Goal: Navigation & Orientation: Find specific page/section

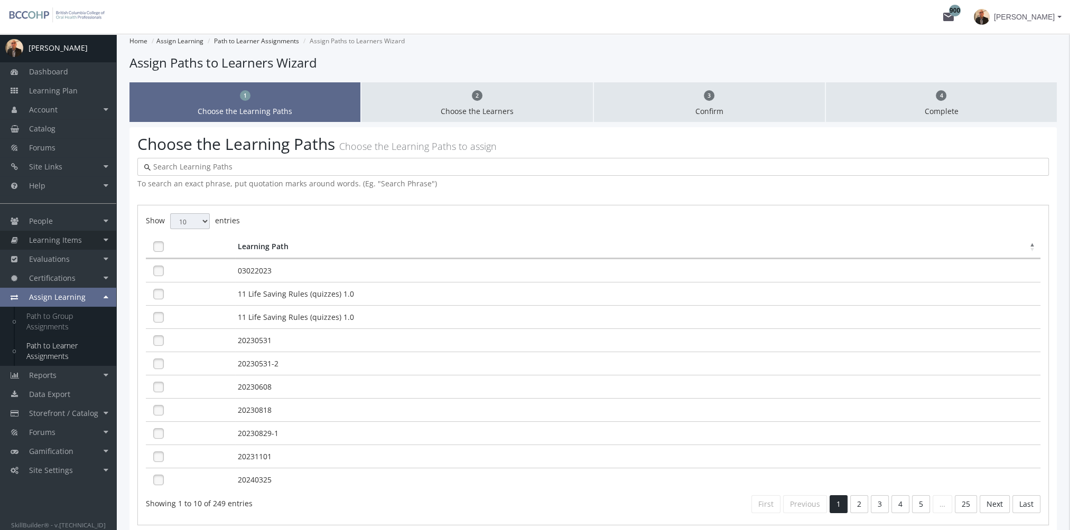
click at [76, 241] on span "Learning Items" at bounding box center [55, 240] width 53 height 10
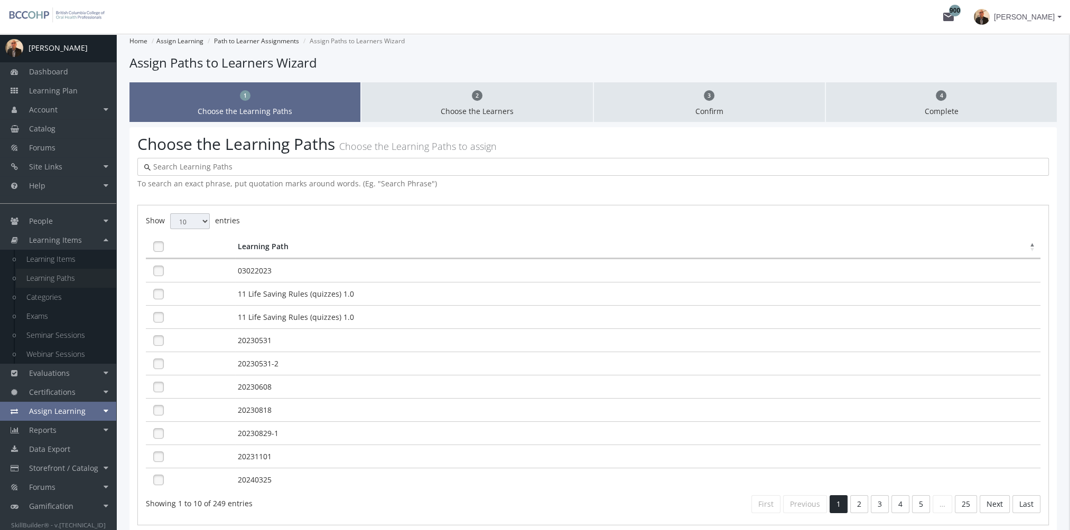
click at [71, 277] on link "Learning Paths" at bounding box center [66, 278] width 100 height 19
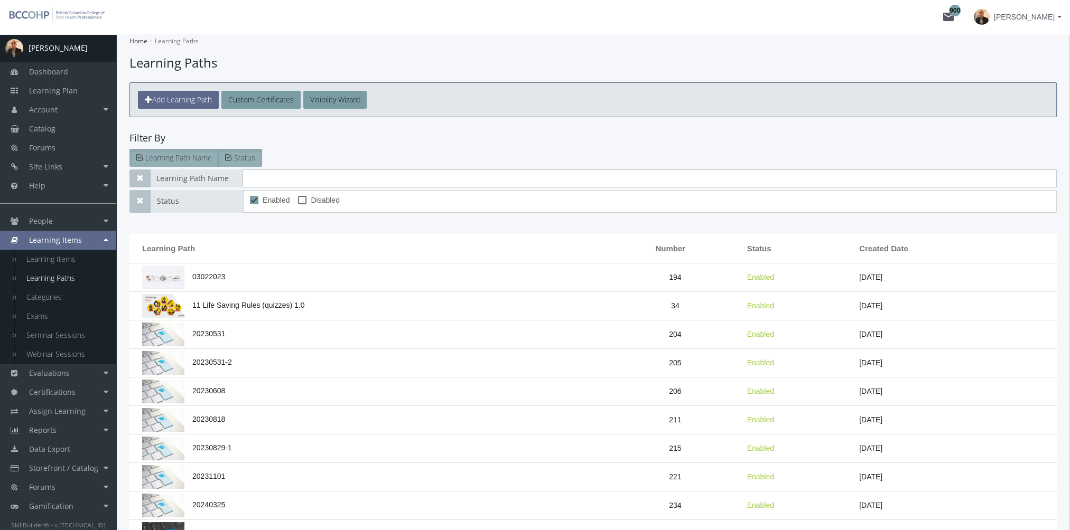
click at [268, 180] on input "text" at bounding box center [649, 179] width 814 height 18
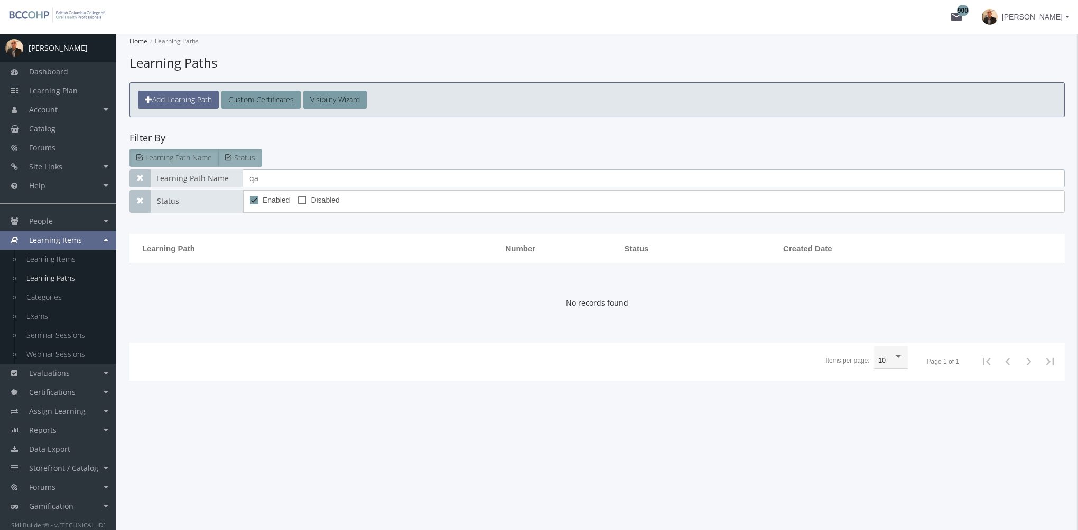
type input "q"
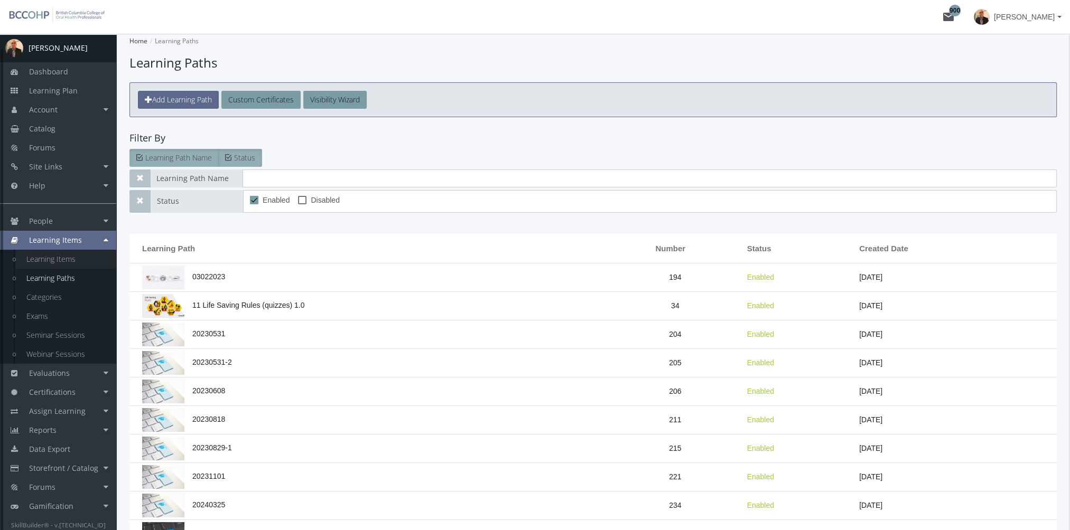
click at [70, 266] on link "Learning Items" at bounding box center [66, 259] width 100 height 19
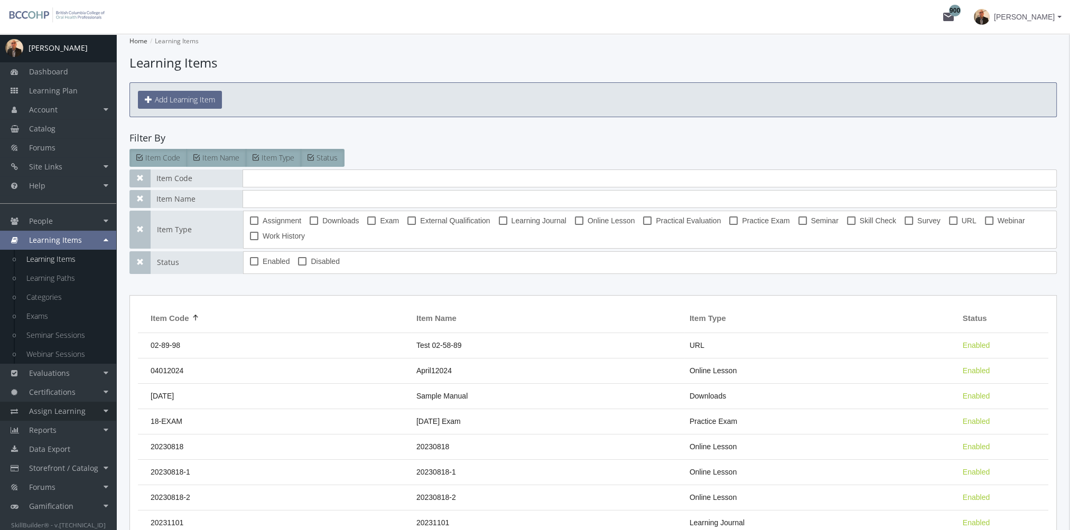
click at [78, 414] on span "Assign Learning" at bounding box center [57, 411] width 57 height 10
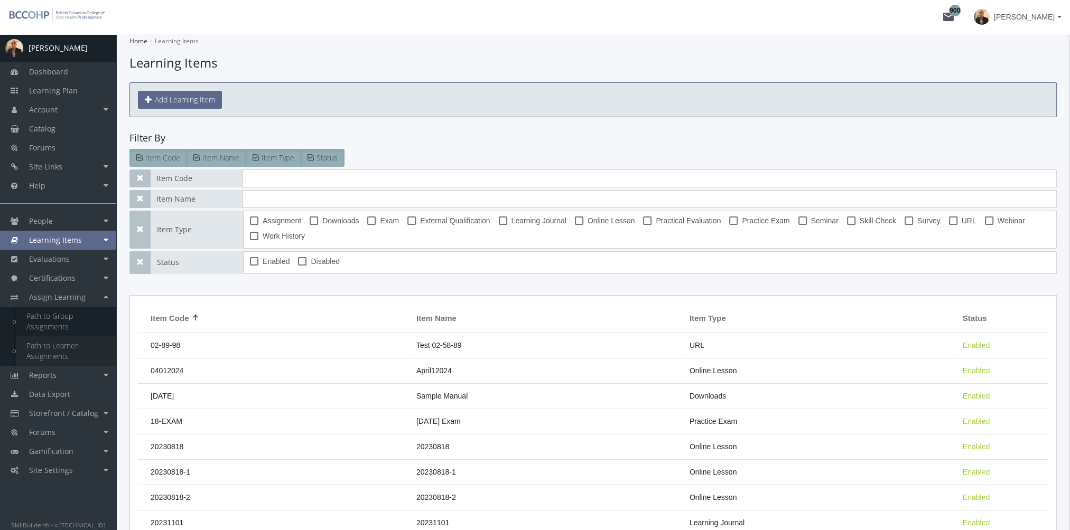
click at [72, 358] on link "Path to Learner Assignments" at bounding box center [66, 352] width 100 height 30
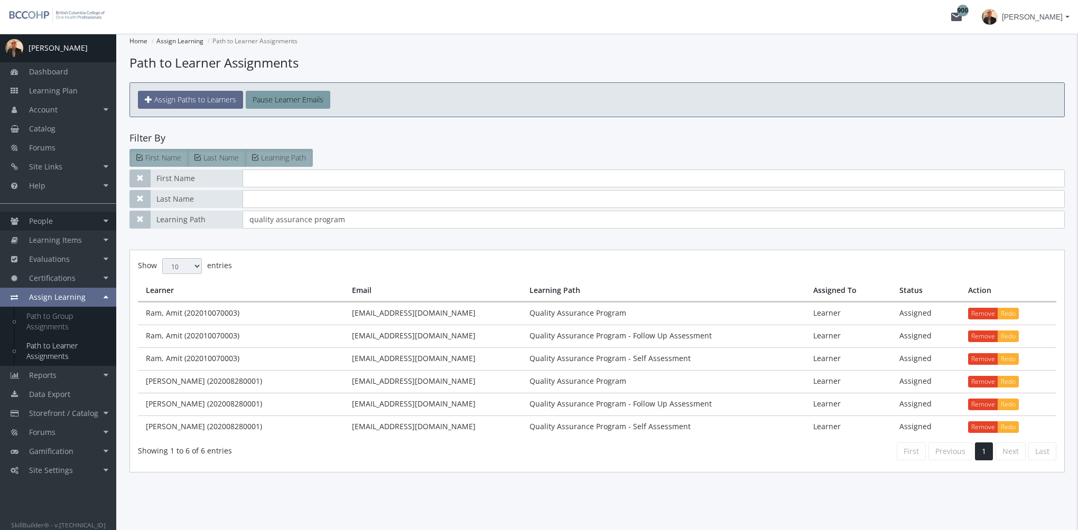
click at [63, 224] on link "People" at bounding box center [58, 221] width 116 height 19
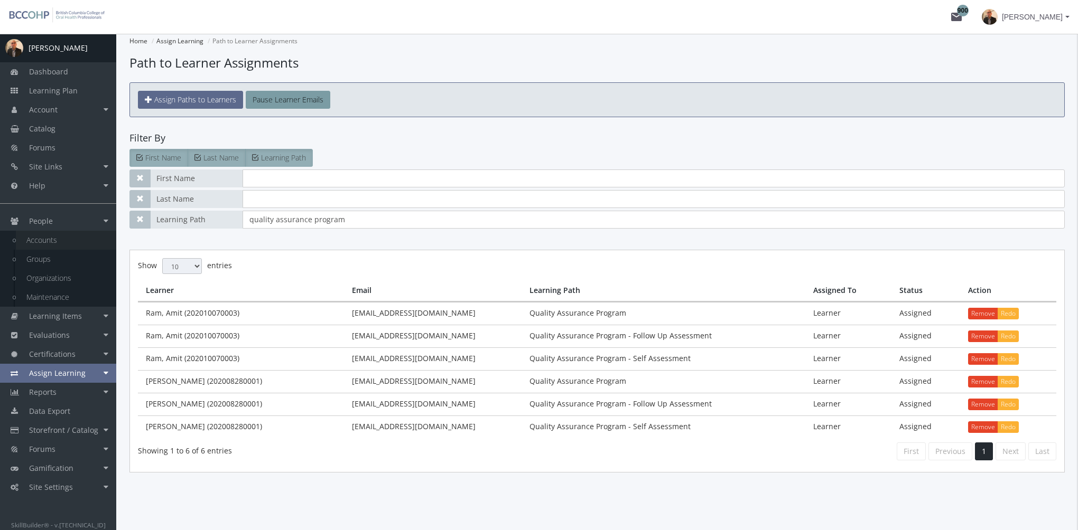
click at [66, 241] on link "Accounts" at bounding box center [66, 240] width 100 height 19
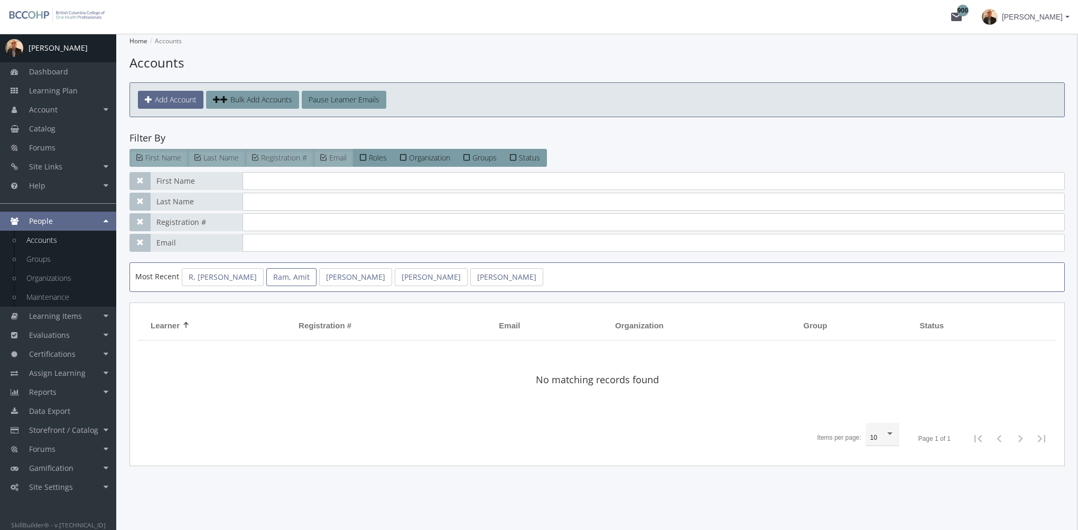
click at [266, 275] on link "Ram, Amit" at bounding box center [291, 277] width 50 height 18
